Goal: Transaction & Acquisition: Purchase product/service

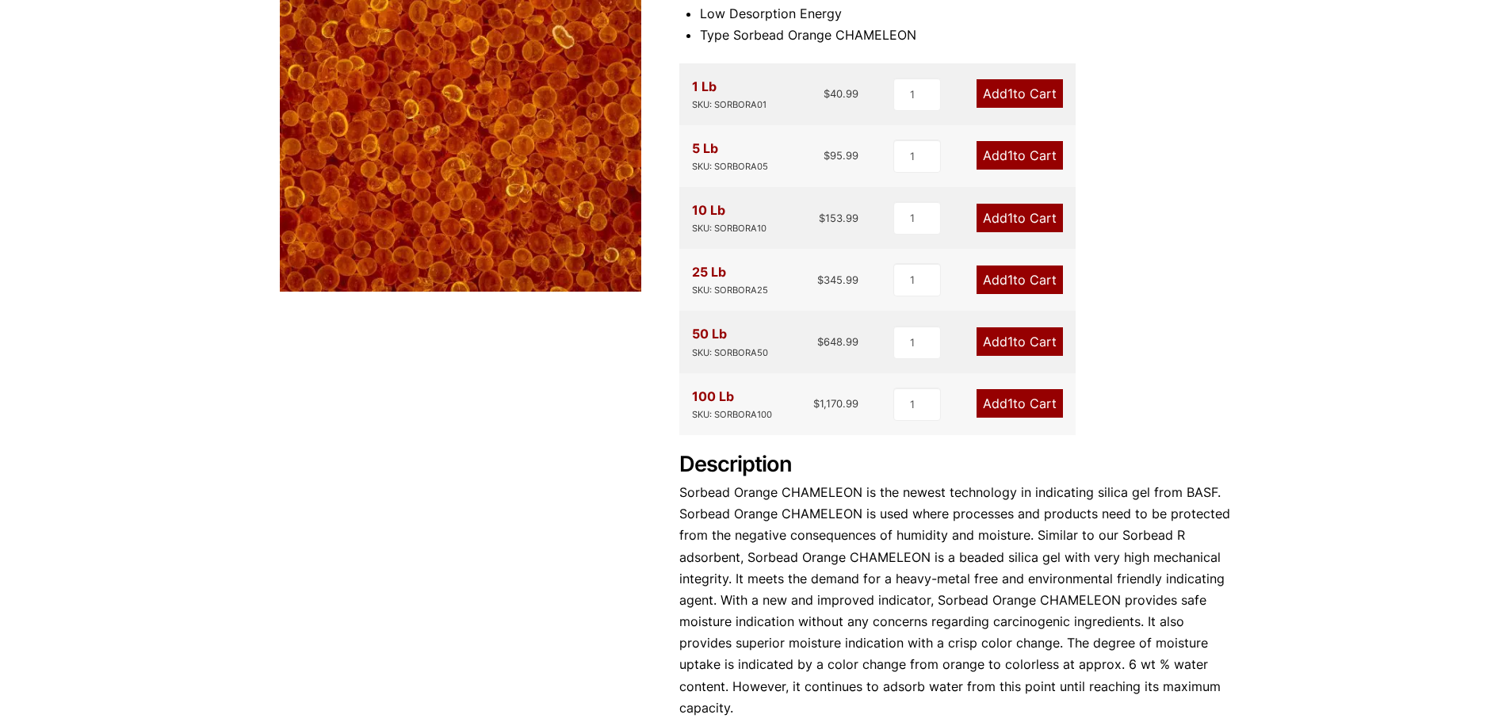
scroll to position [317, 0]
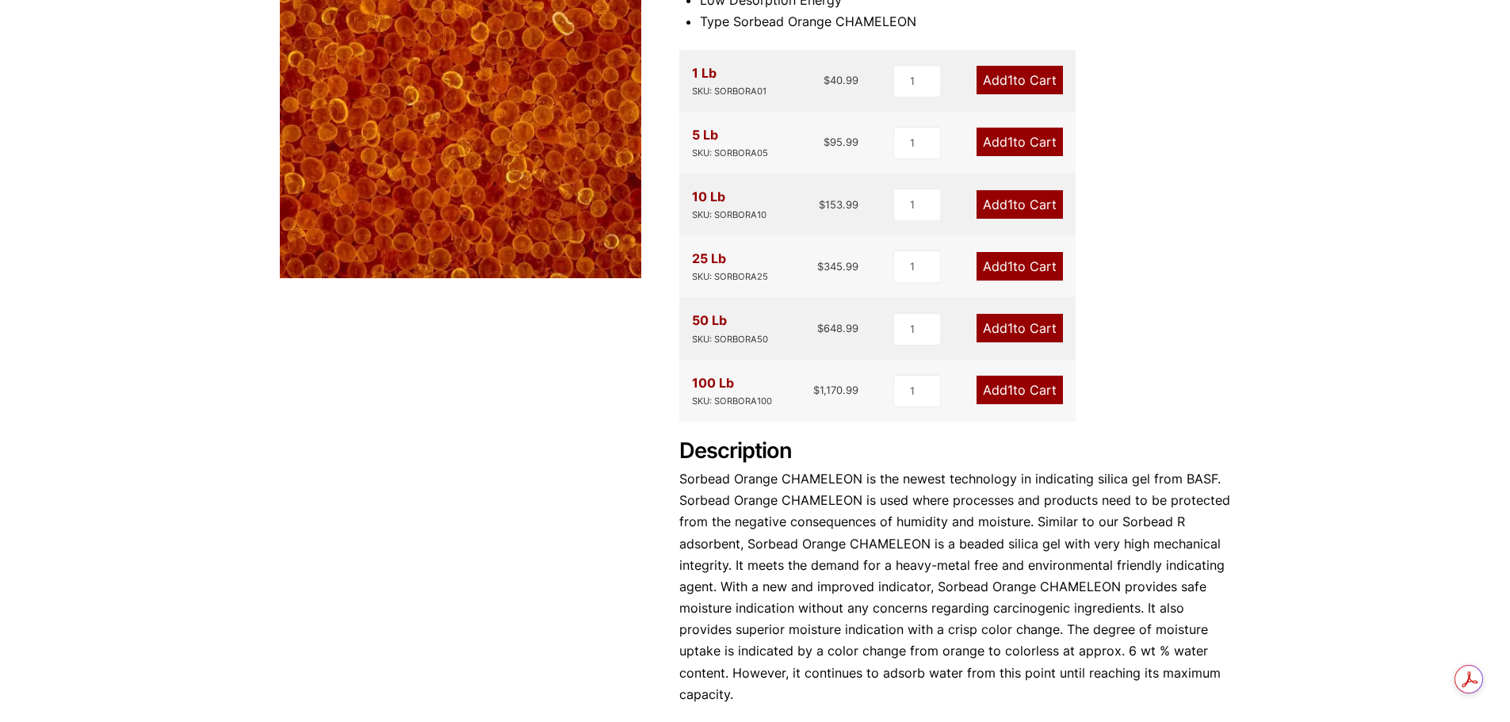
click at [984, 394] on link "Add 1 to Cart" at bounding box center [1020, 390] width 86 height 29
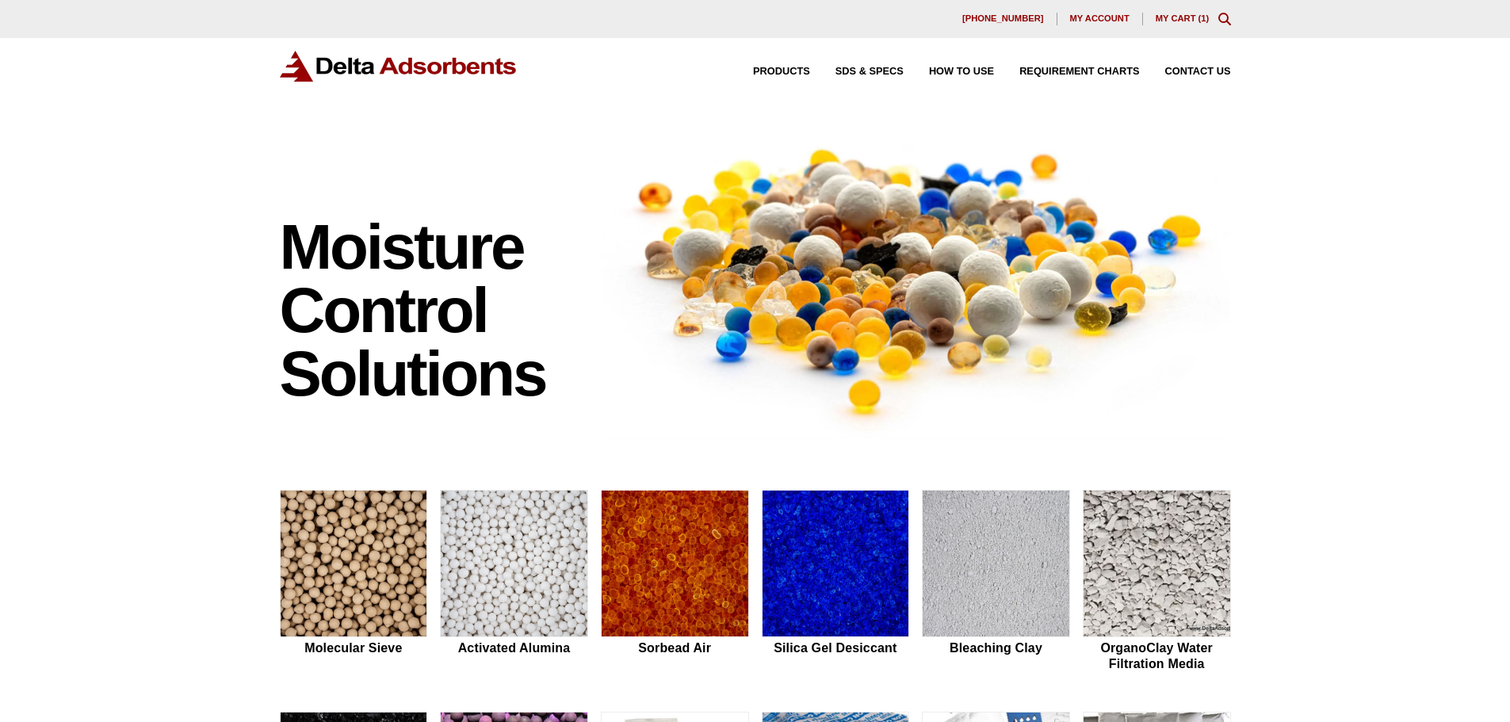
click at [1193, 17] on link "My Cart ( 1 )" at bounding box center [1183, 18] width 54 height 10
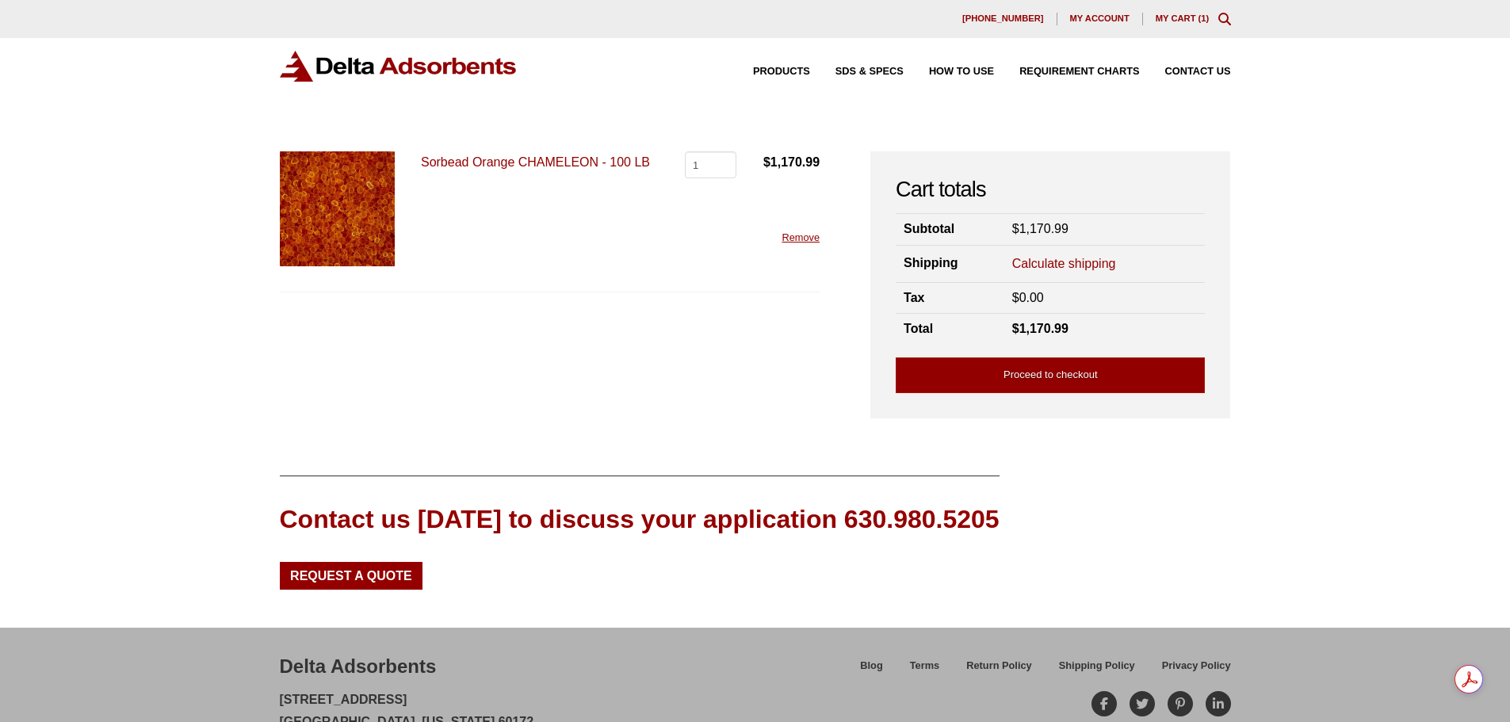
click at [568, 166] on link "Sorbead Orange CHAMELEON - 100 LB" at bounding box center [535, 161] width 229 height 13
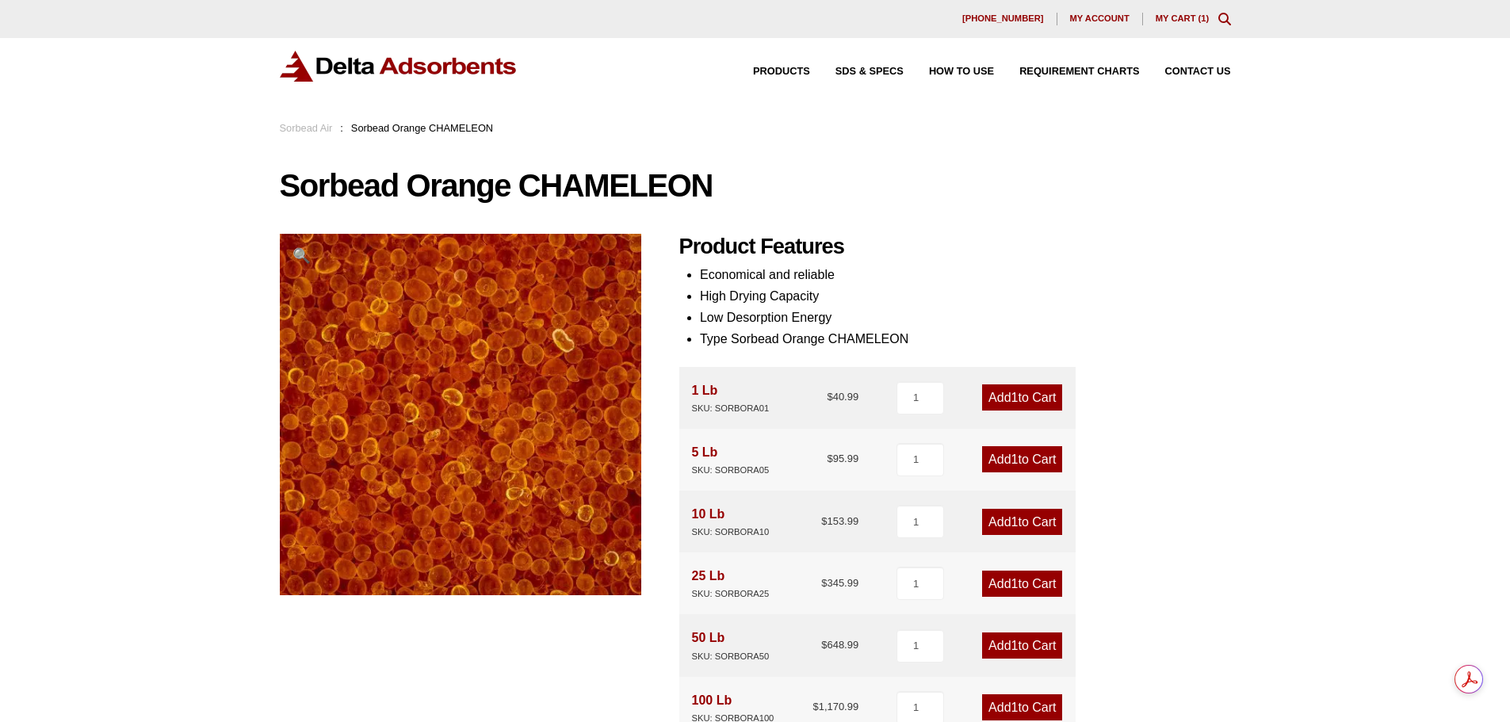
scroll to position [79, 0]
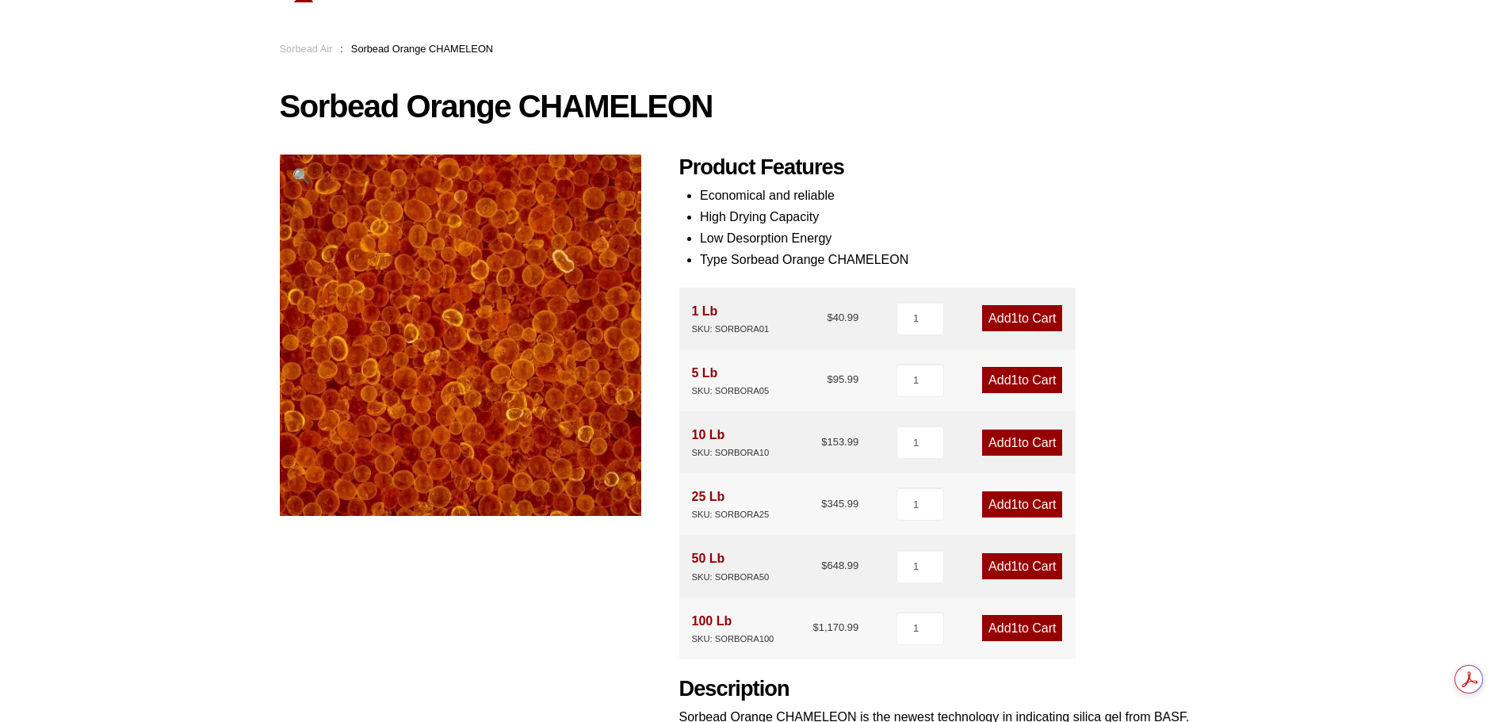
click at [1013, 439] on span "1" at bounding box center [1014, 442] width 7 height 13
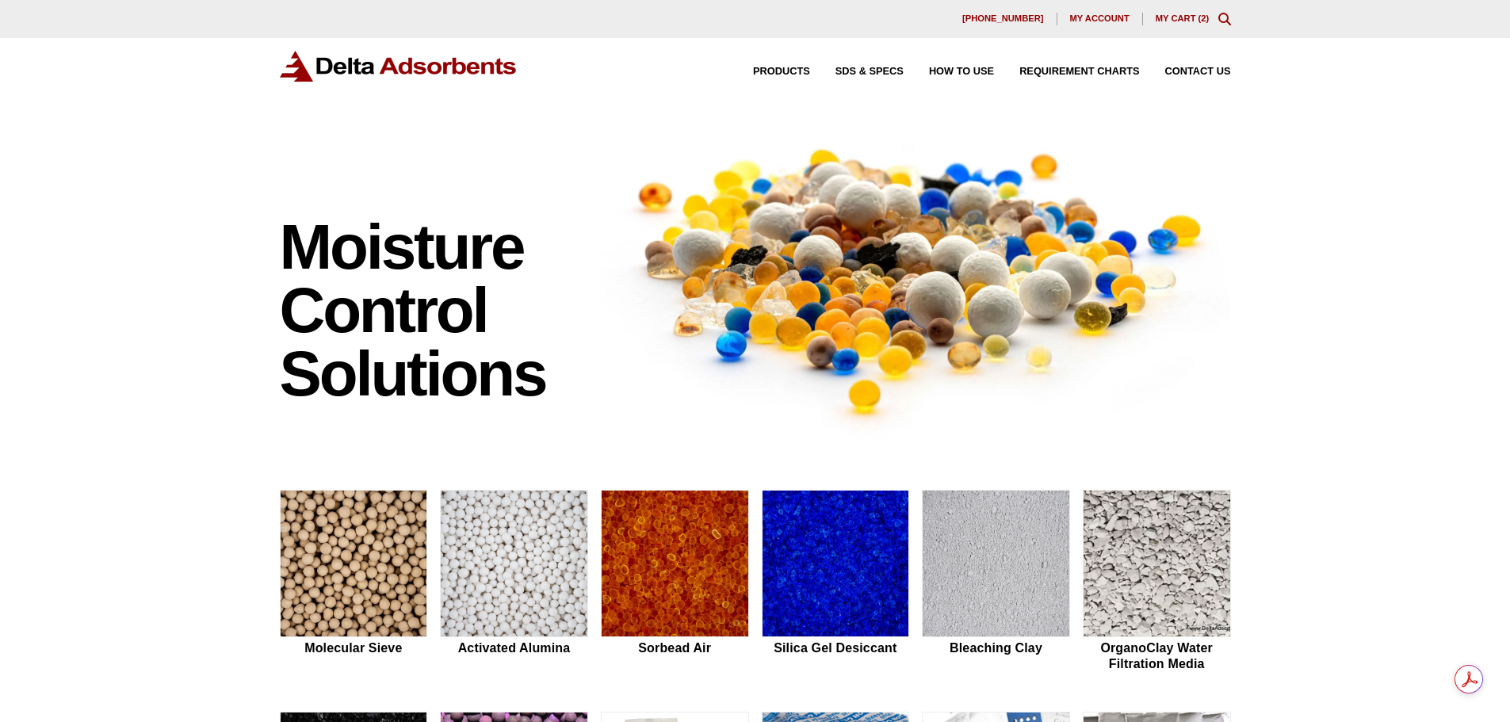
click at [1182, 18] on link "My Cart ( 2 )" at bounding box center [1183, 18] width 54 height 10
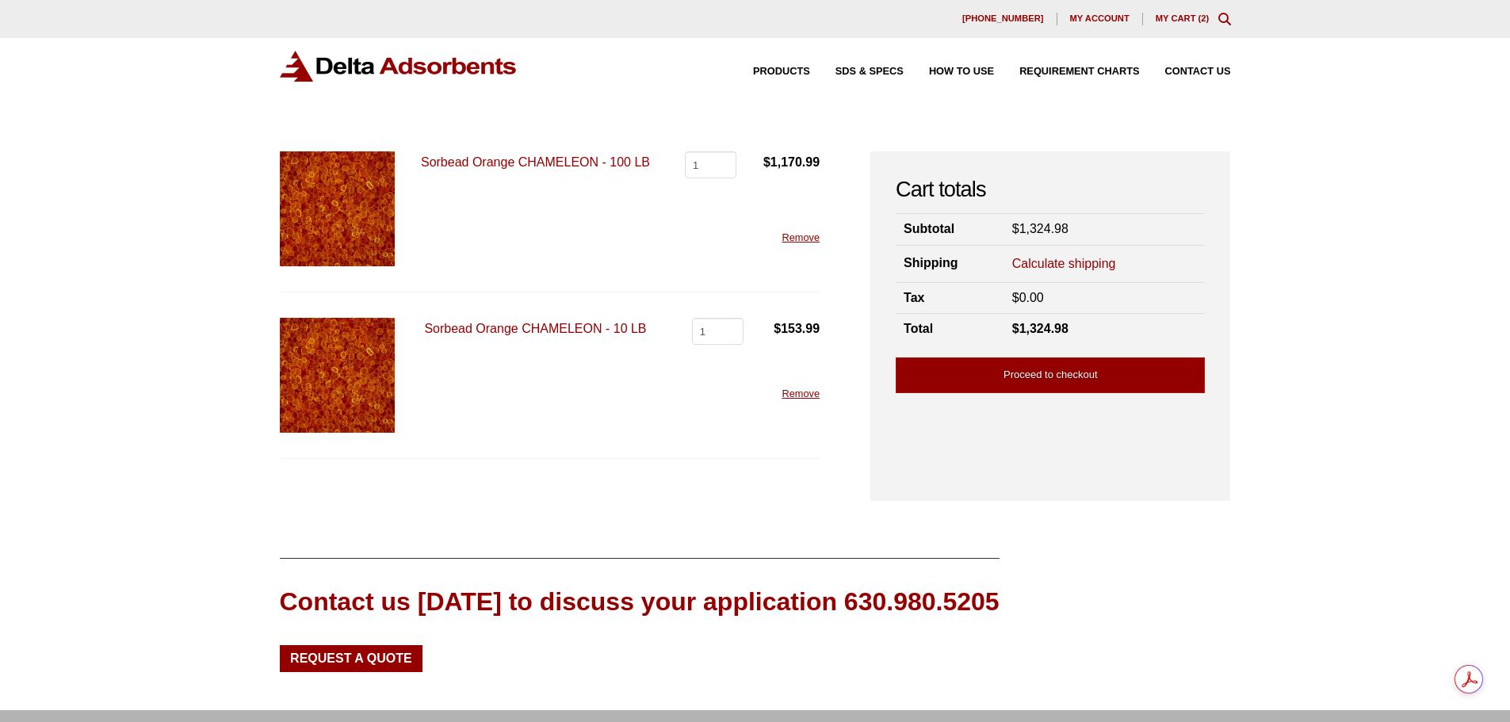
click at [517, 164] on link "Sorbead Orange CHAMELEON - 100 LB" at bounding box center [535, 161] width 229 height 13
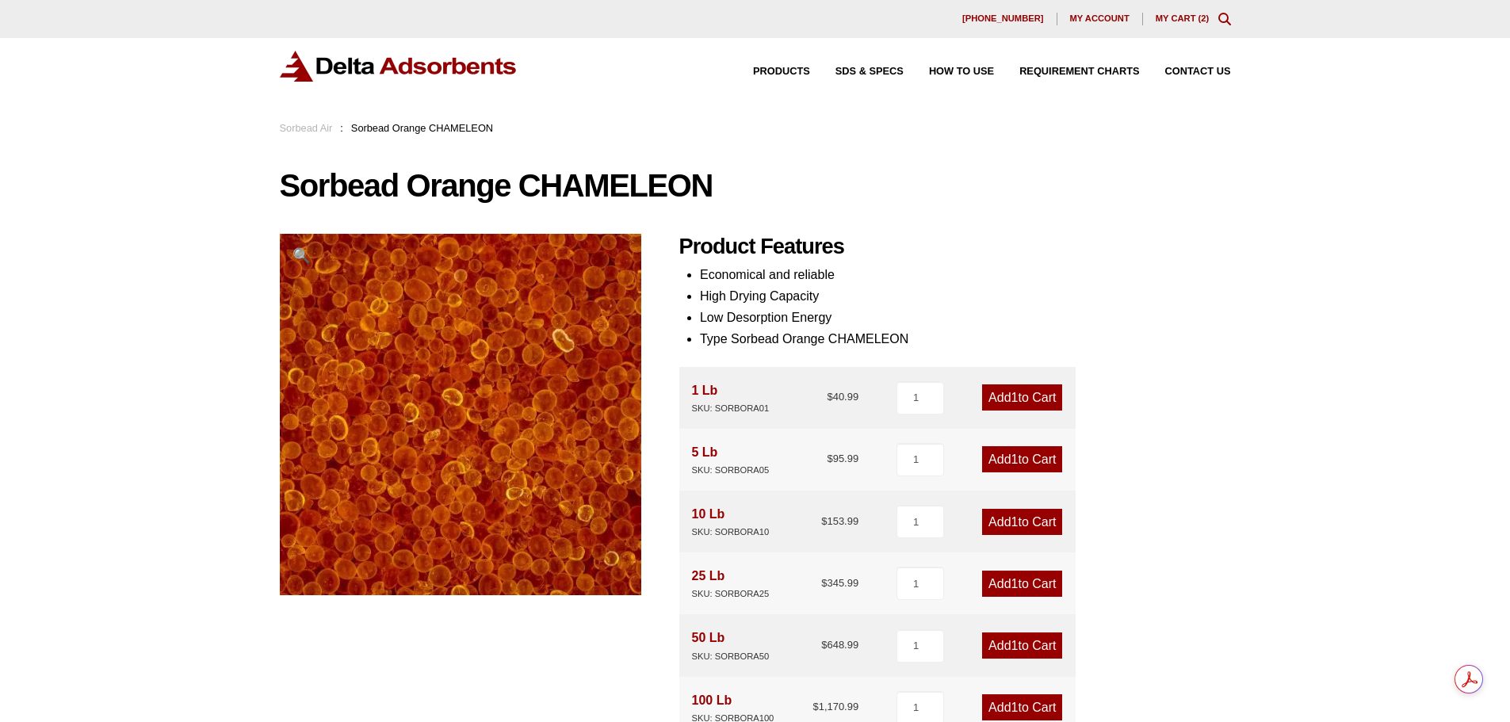
click at [1175, 10] on div "630-980-5205 My account My Cart ( 2 )" at bounding box center [755, 19] width 1510 height 38
click at [1176, 14] on link "My Cart ( 2 )" at bounding box center [1183, 18] width 54 height 10
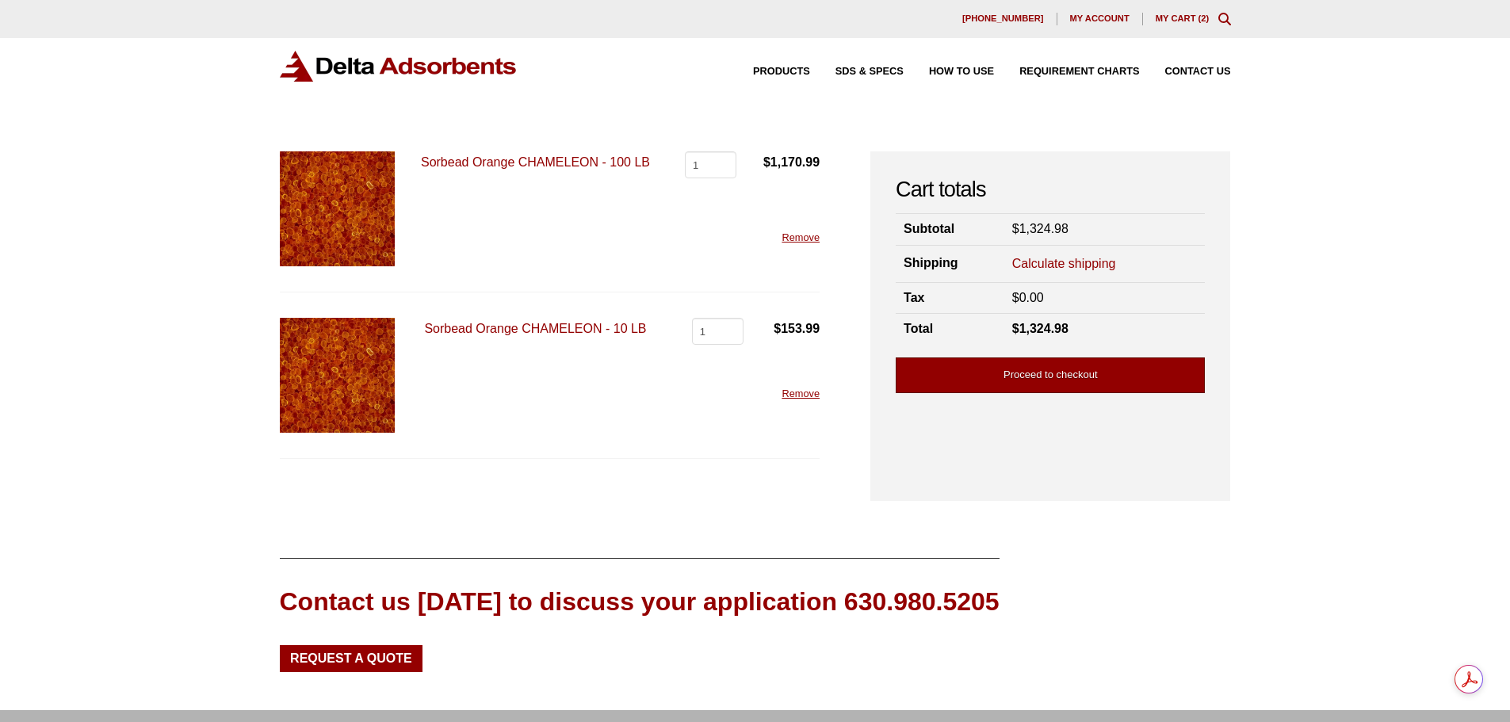
click at [1040, 379] on link "Proceed to checkout" at bounding box center [1050, 375] width 309 height 36
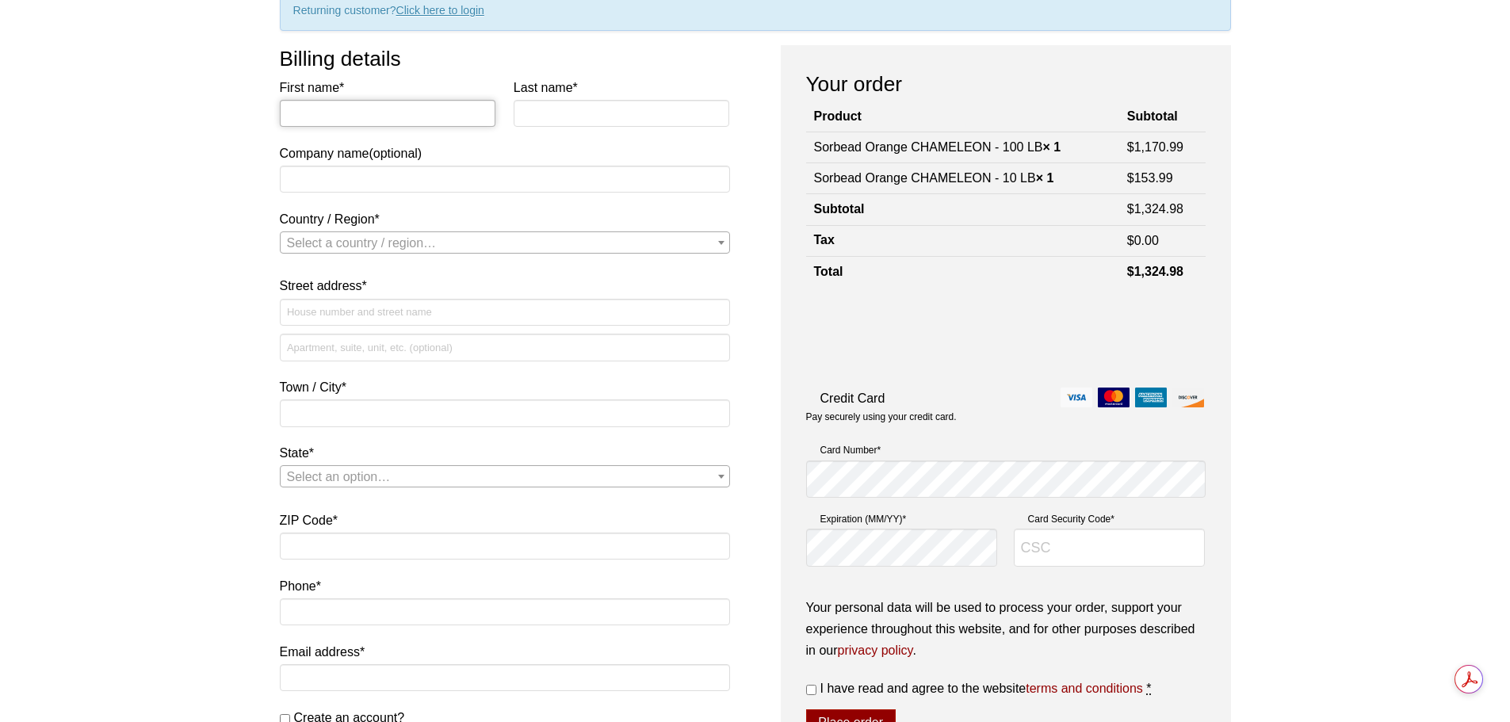
click at [401, 120] on input "First name *" at bounding box center [388, 113] width 216 height 27
type input "fedrico"
type input "curione"
type input "GECOM USA CORP"
select select "US"
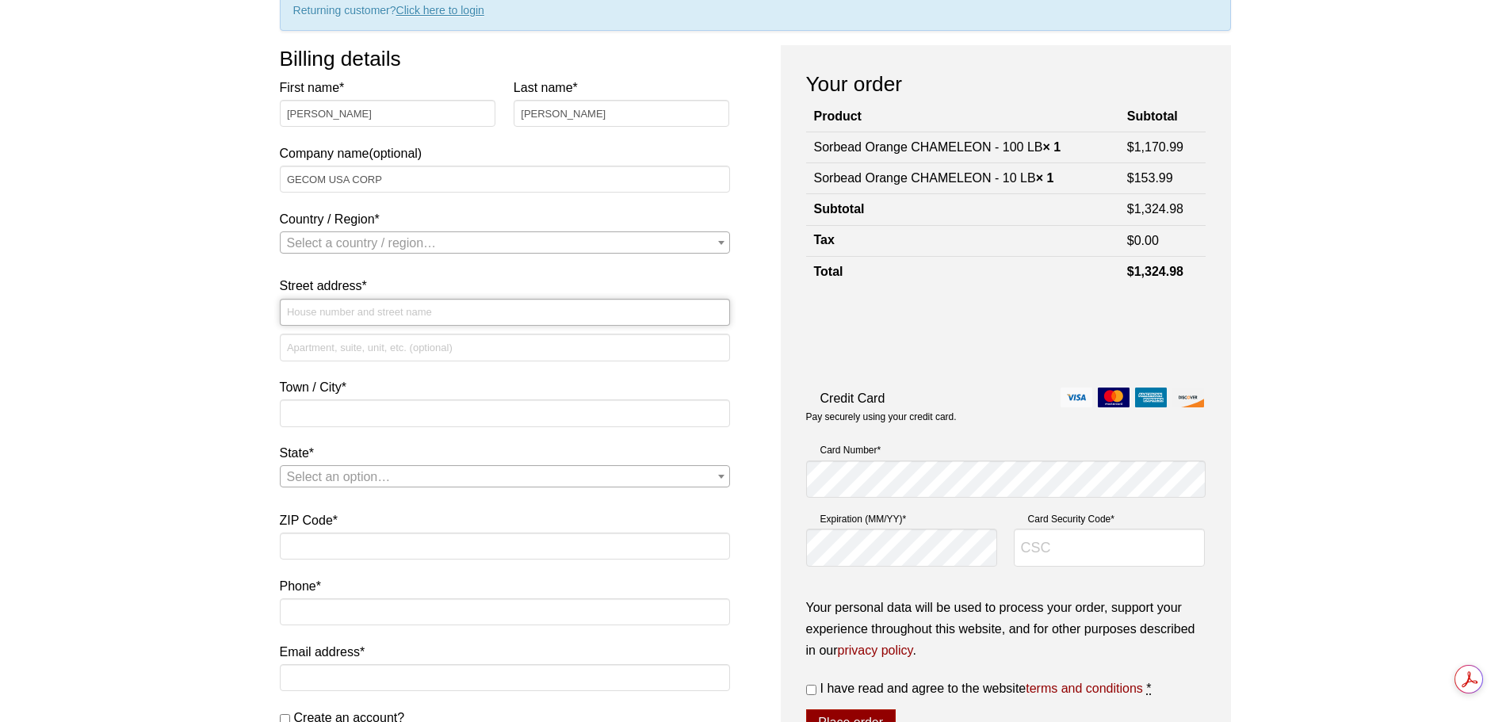
type input "[STREET_ADDRESS]"
type input "hialeah"
type input "33010"
type input "3059425195"
type input "[PERSON_NAME][EMAIL_ADDRESS][PERSON_NAME][DOMAIN_NAME]"
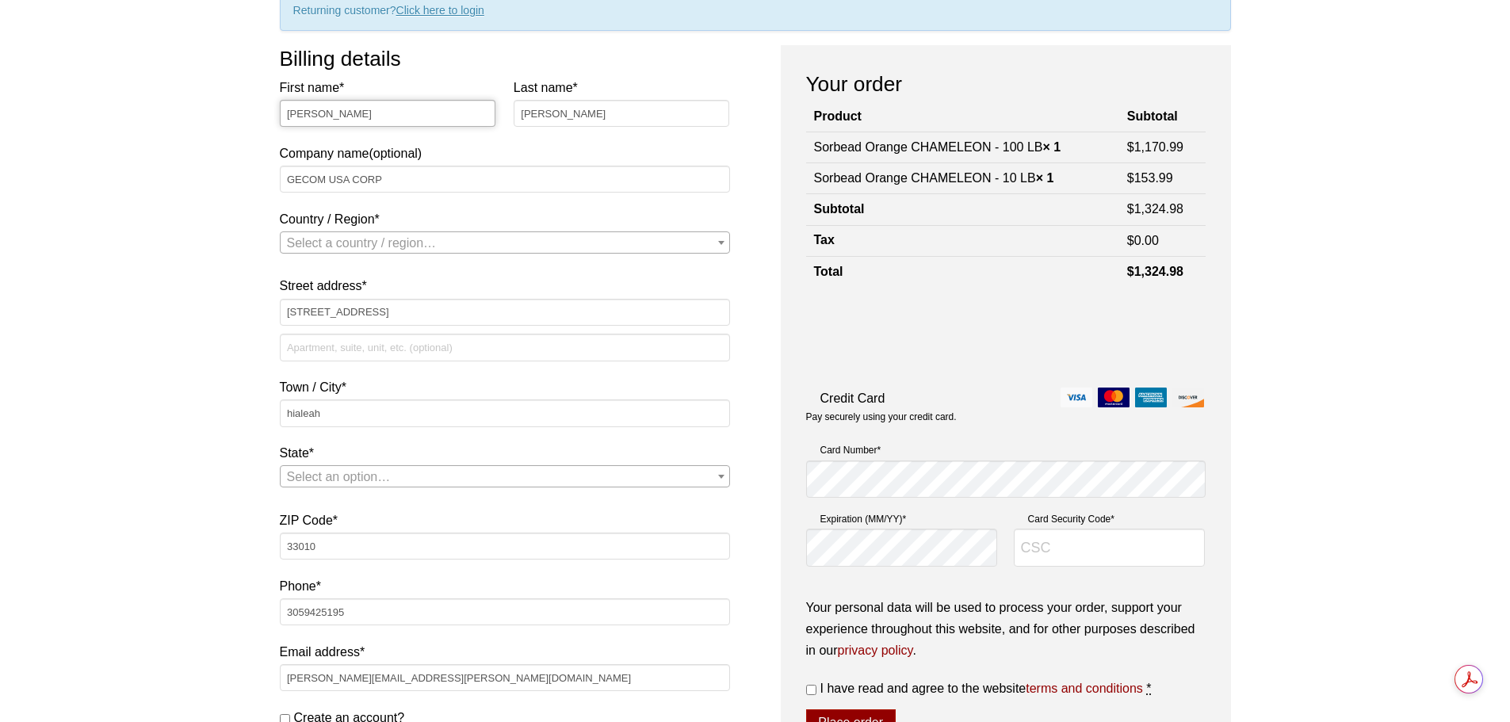
select select "US"
select select "FL"
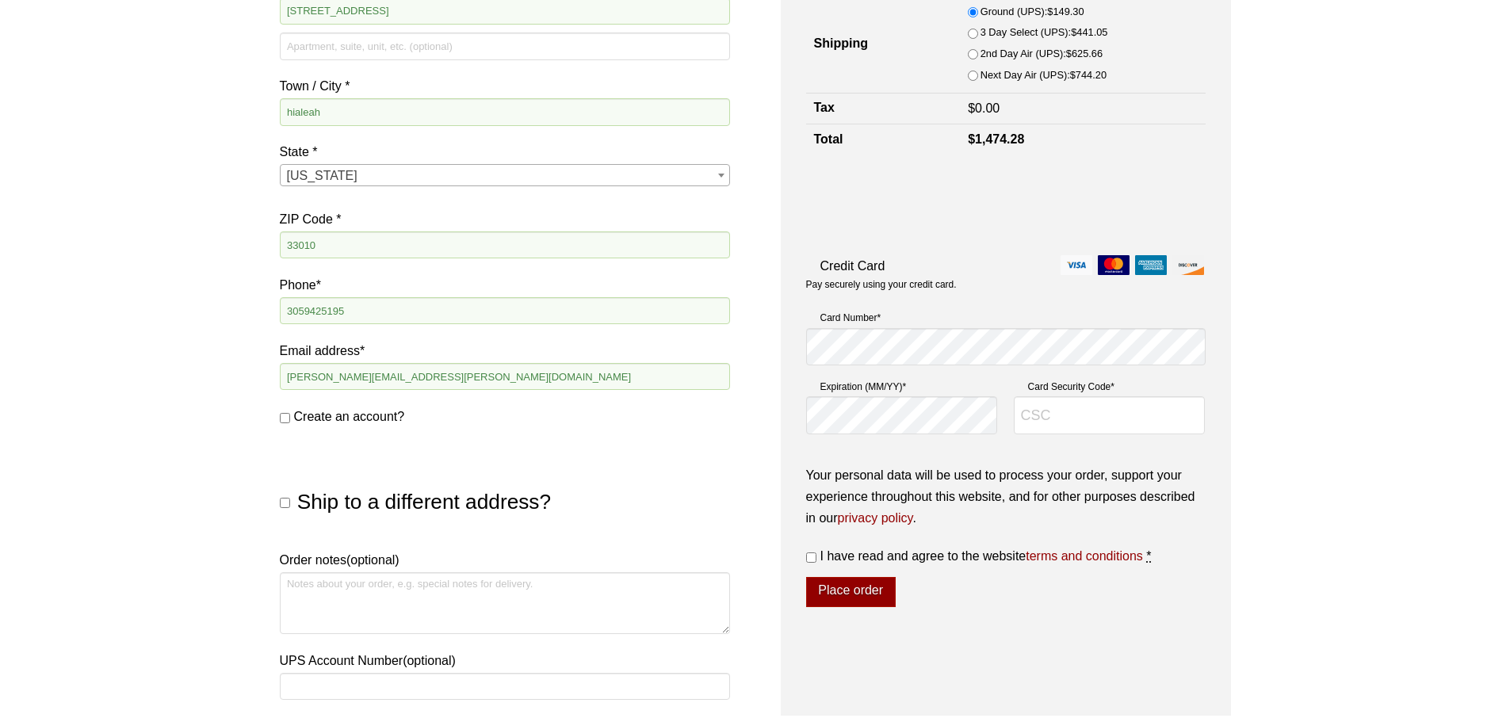
scroll to position [555, 0]
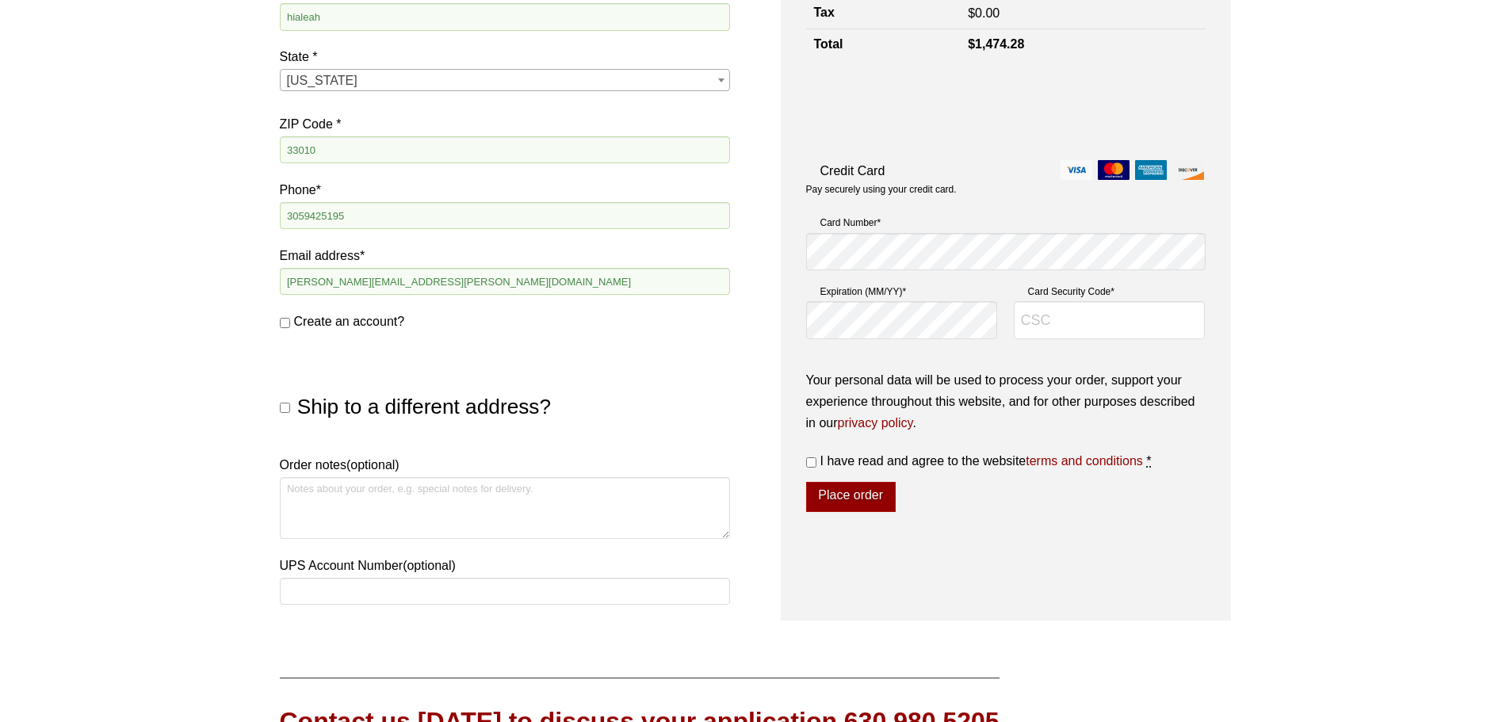
click at [284, 323] on input "Create an account?" at bounding box center [285, 323] width 10 height 10
checkbox input "true"
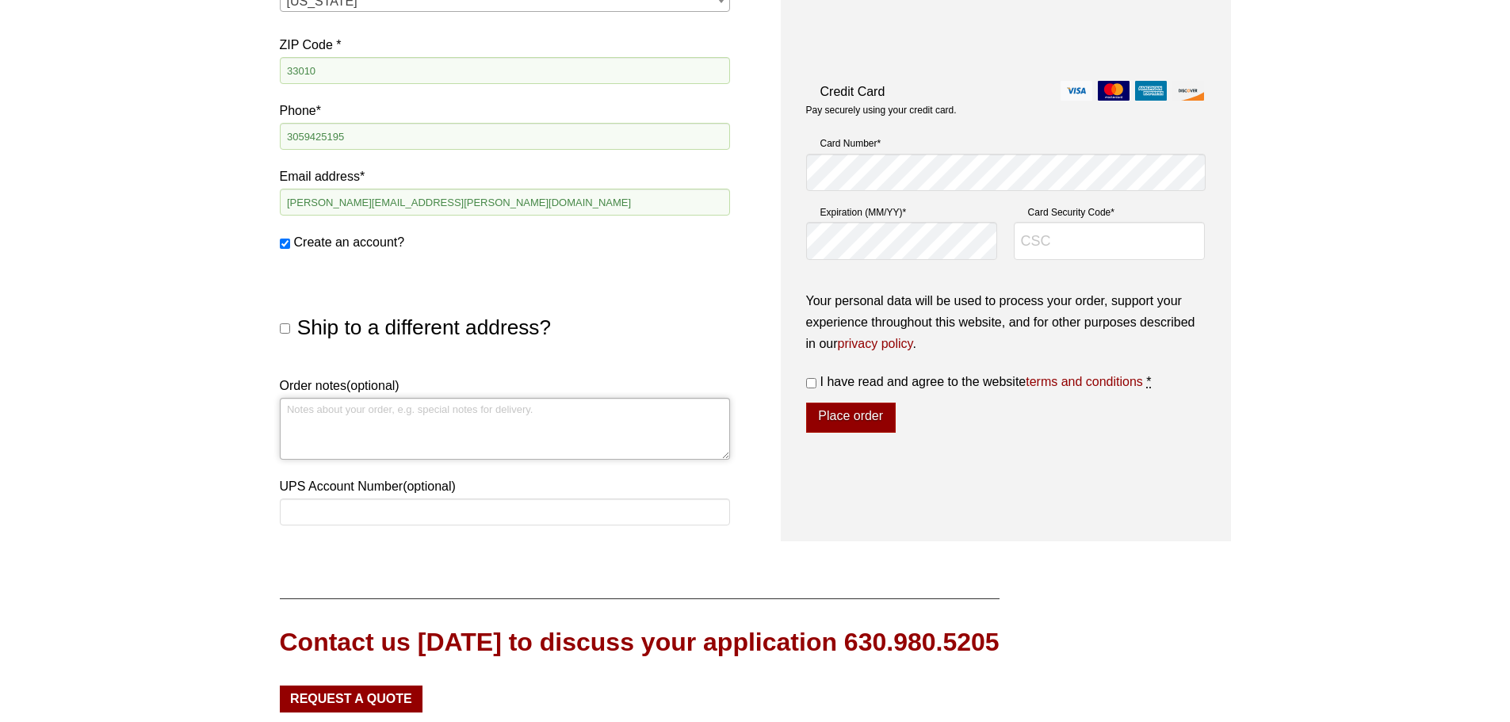
click at [337, 399] on textarea "Order notes (optional)" at bounding box center [505, 429] width 450 height 62
click at [442, 448] on textarea "Order notes (optional)" at bounding box center [505, 429] width 450 height 62
type textarea "p"
paste textarea "G47525900520"
type textarea "PO G47525900520"
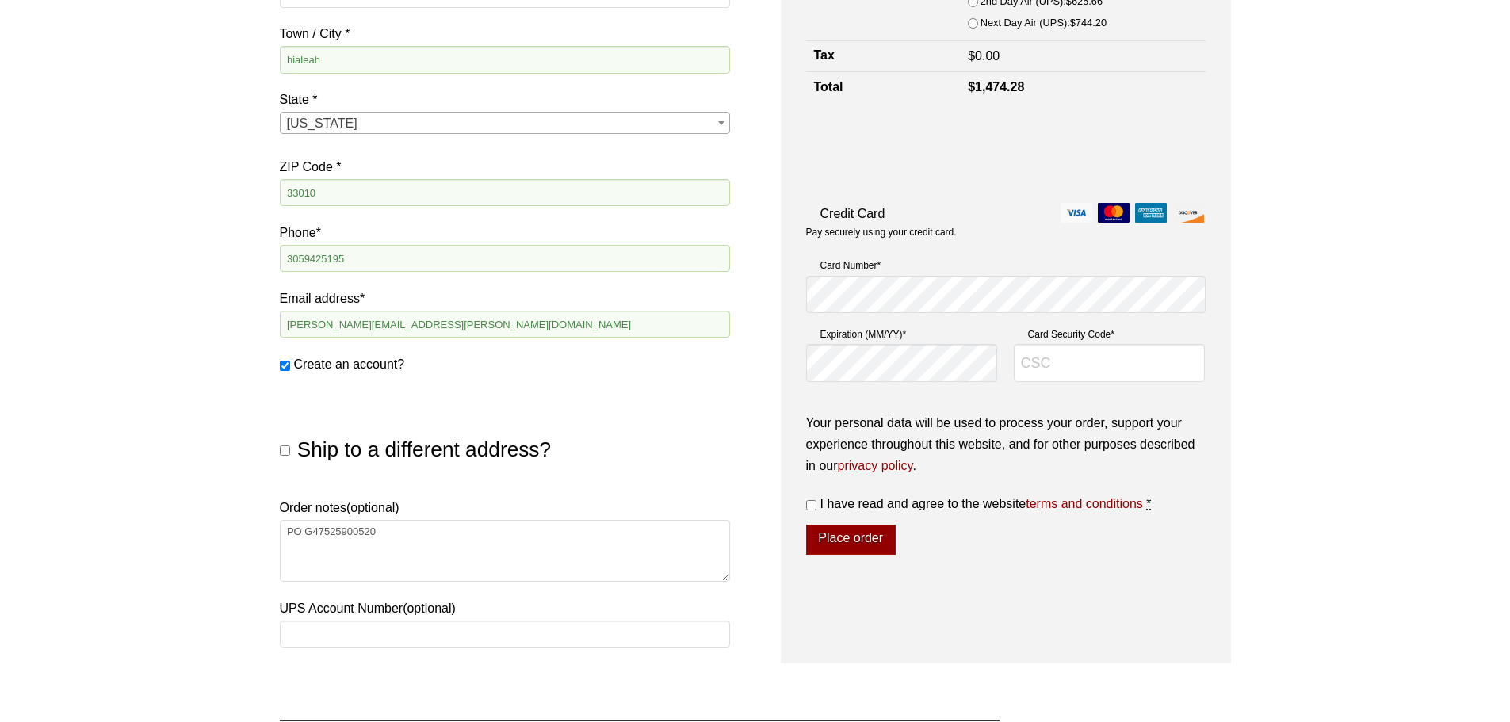
scroll to position [396, 0]
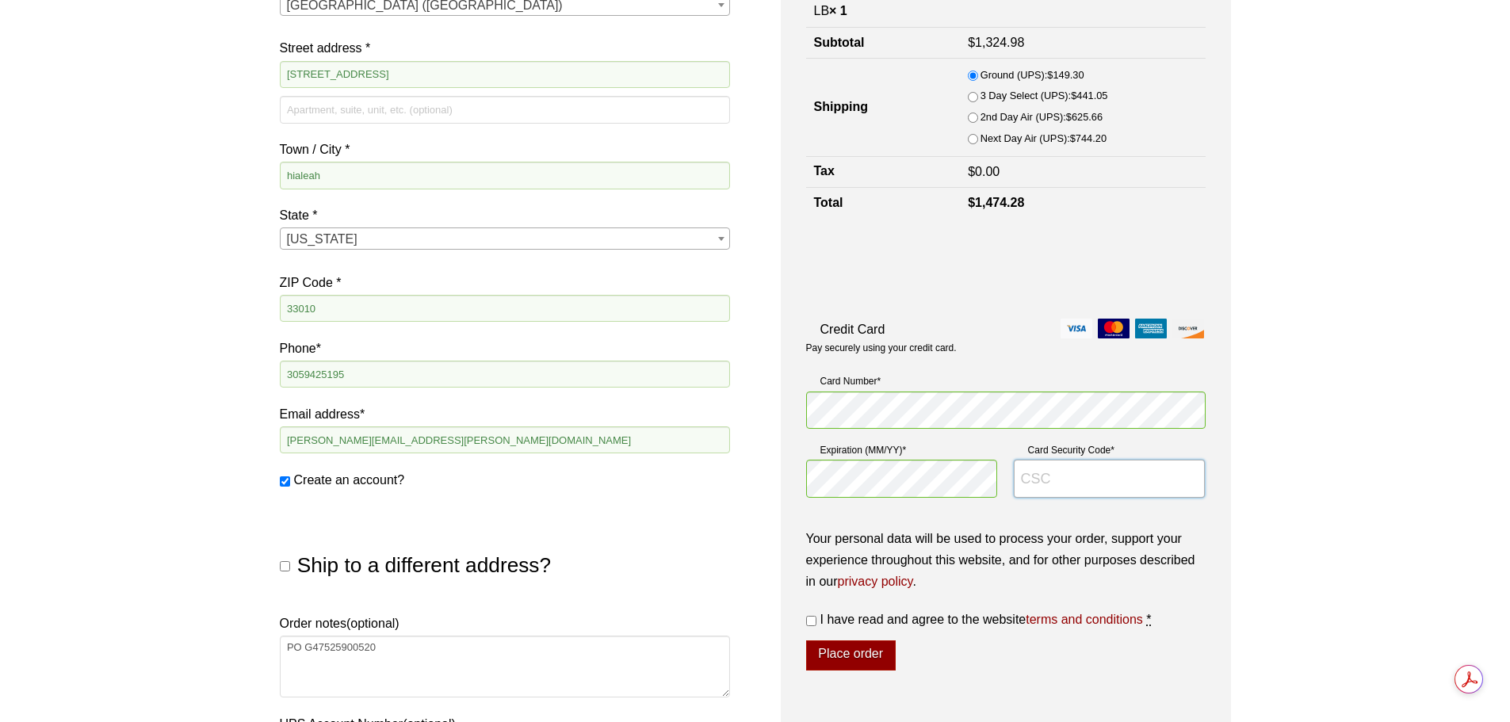
click at [1058, 472] on input "Card Security Code *" at bounding box center [1110, 479] width 192 height 38
type input "6292"
click at [809, 620] on input "I have read and agree to the website terms and conditions *" at bounding box center [811, 621] width 10 height 10
checkbox input "true"
click at [839, 652] on button "Place order" at bounding box center [851, 655] width 90 height 30
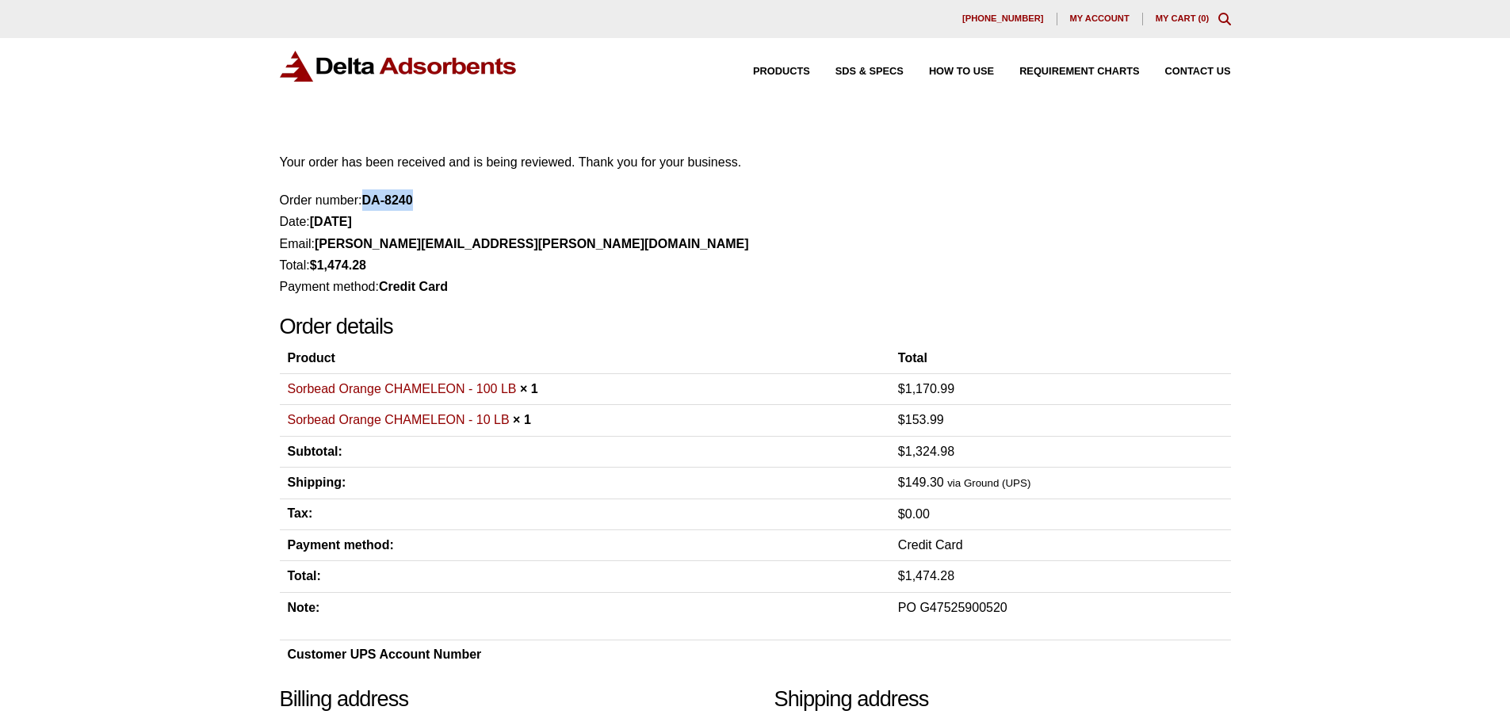
drag, startPoint x: 365, startPoint y: 201, endPoint x: 435, endPoint y: 201, distance: 69.8
click at [435, 201] on li "Order number: DA-8240" at bounding box center [755, 199] width 951 height 21
copy strong "DA-8240"
